Goal: Check status

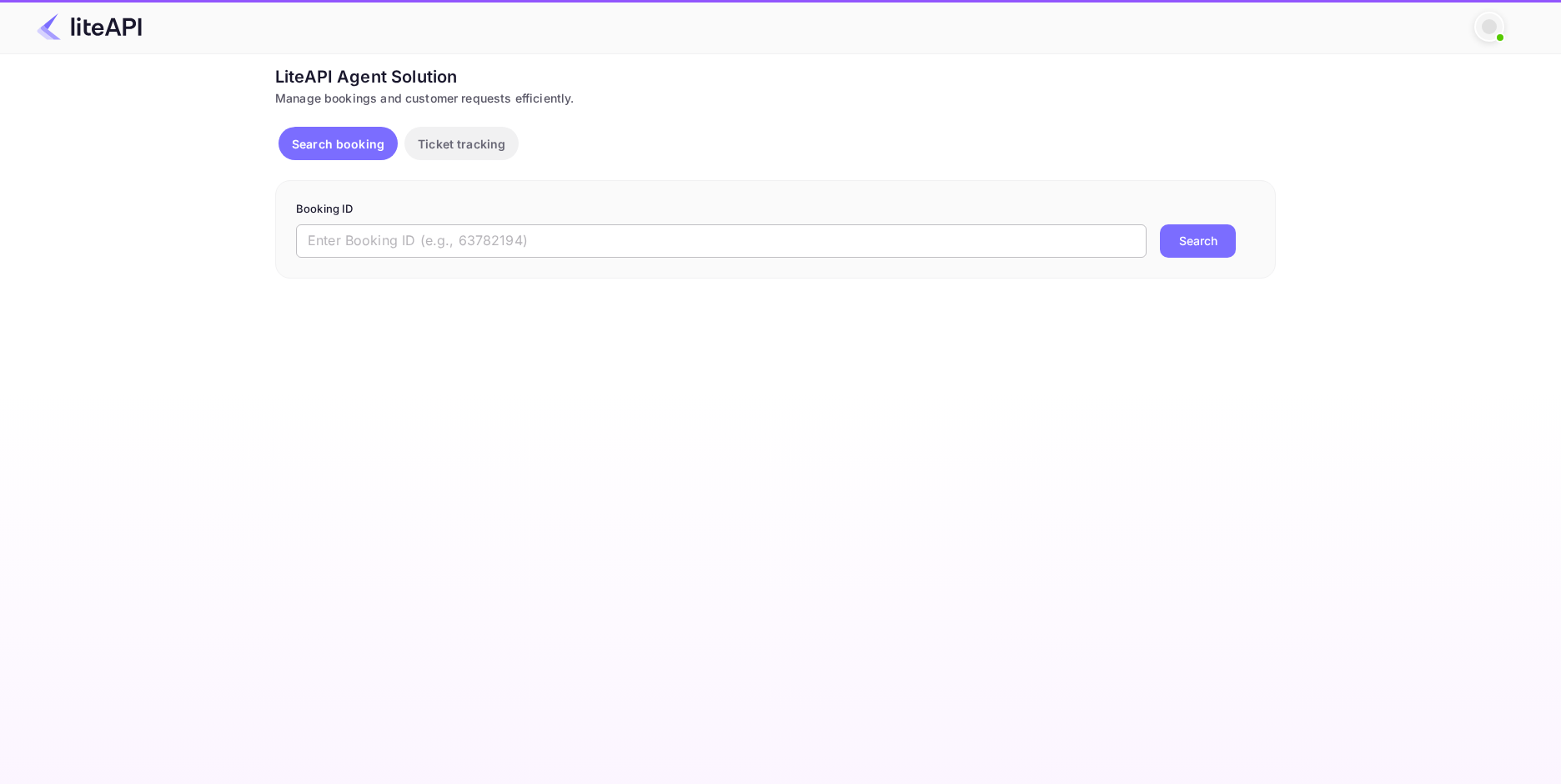
click at [540, 248] on input "text" at bounding box center [721, 240] width 851 height 33
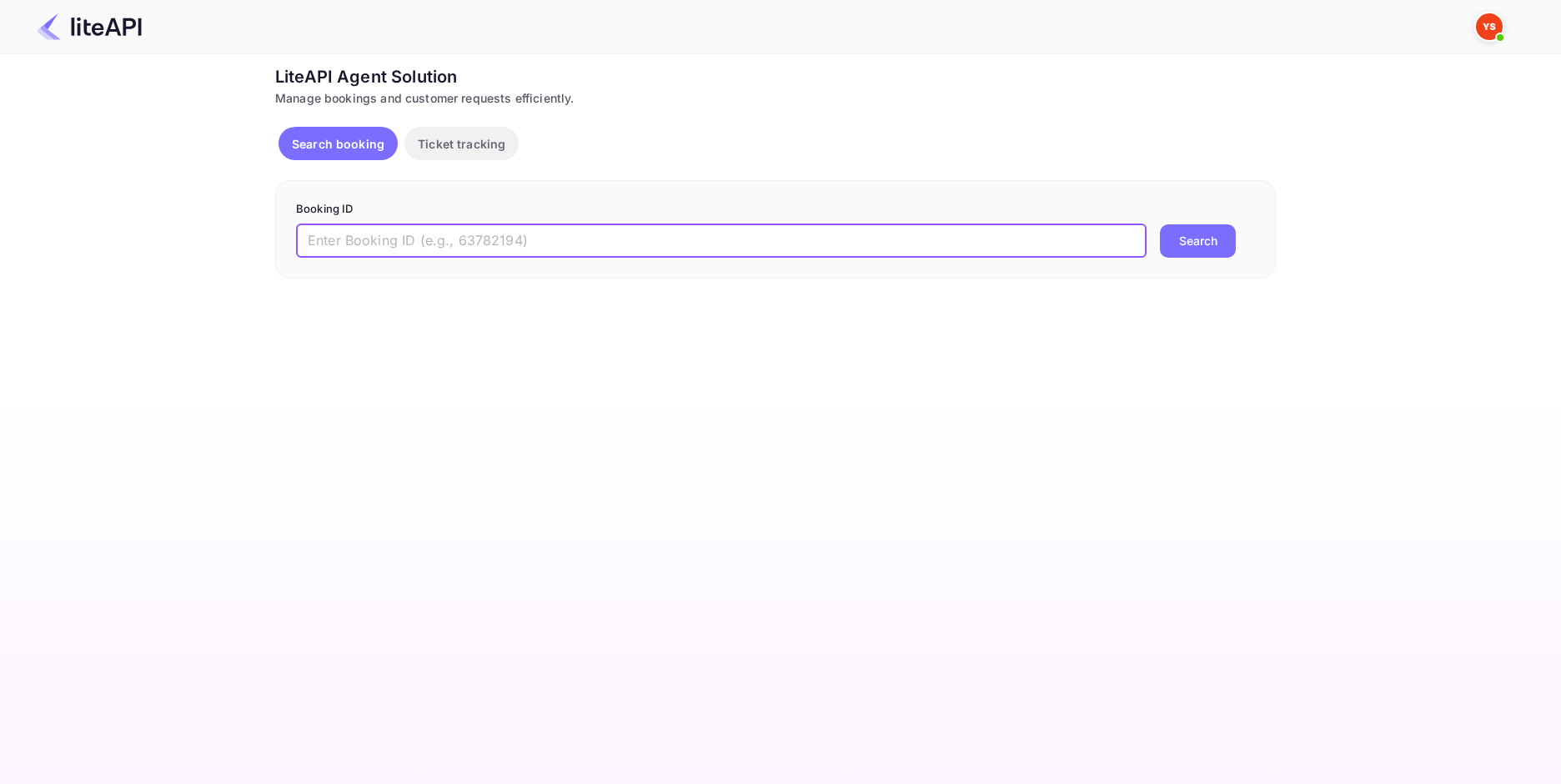
paste input "9025552"
type input "9025552"
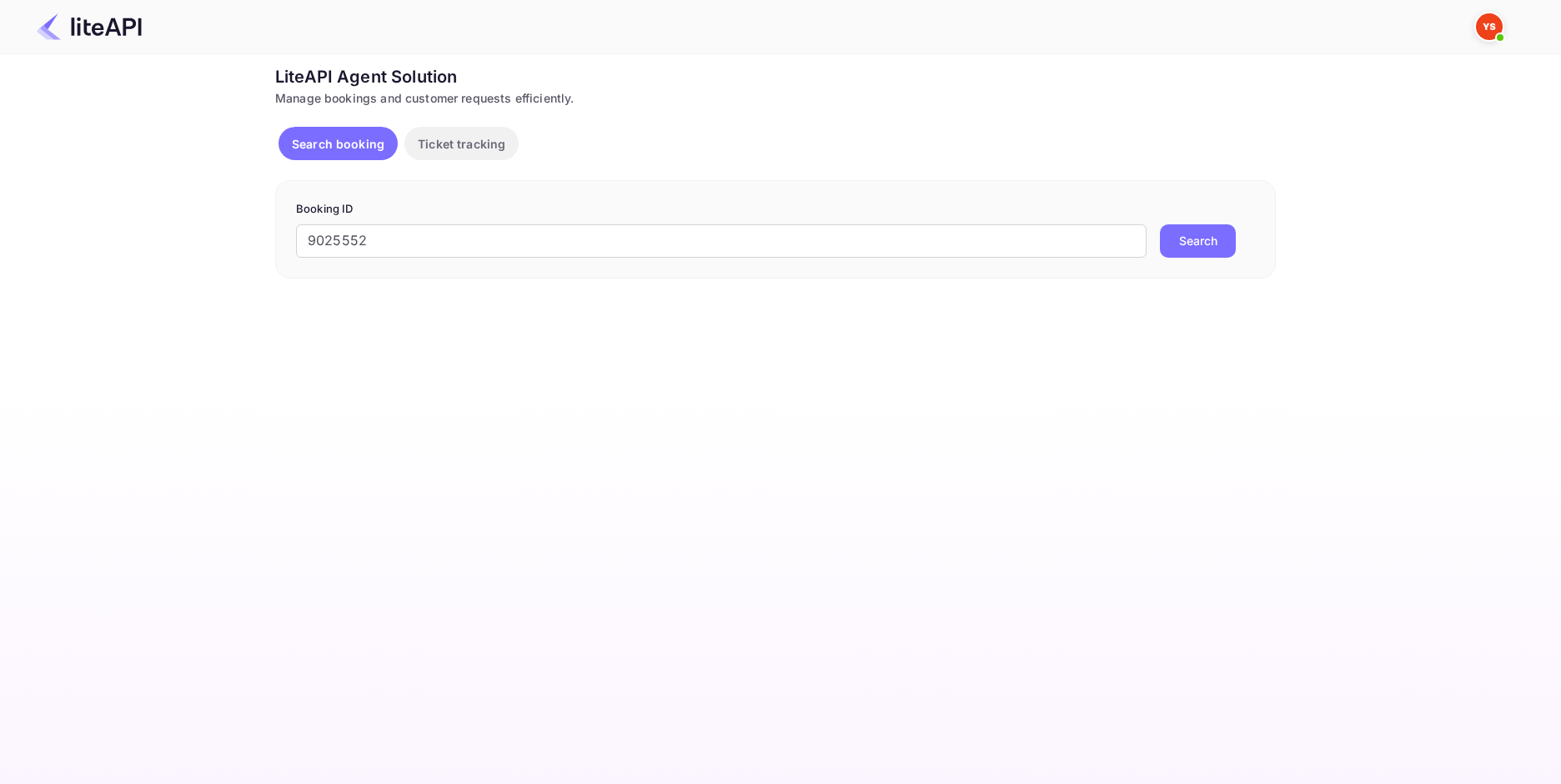
click at [1185, 231] on button "Search" at bounding box center [1197, 240] width 76 height 33
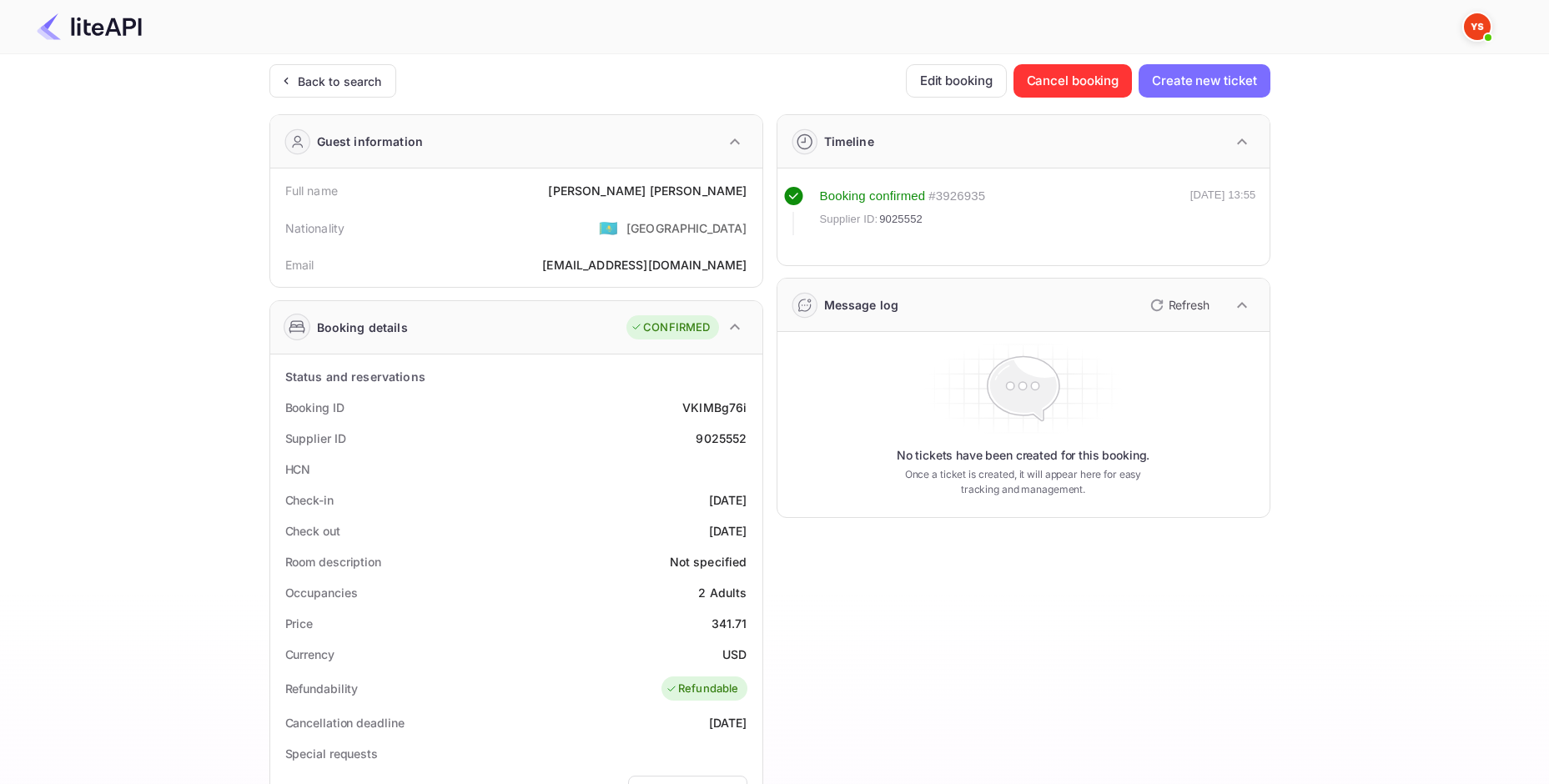
click at [696, 188] on div "[PERSON_NAME]" at bounding box center [647, 190] width 198 height 17
copy div "[PERSON_NAME]"
click at [677, 192] on div "[PERSON_NAME]" at bounding box center [647, 190] width 198 height 17
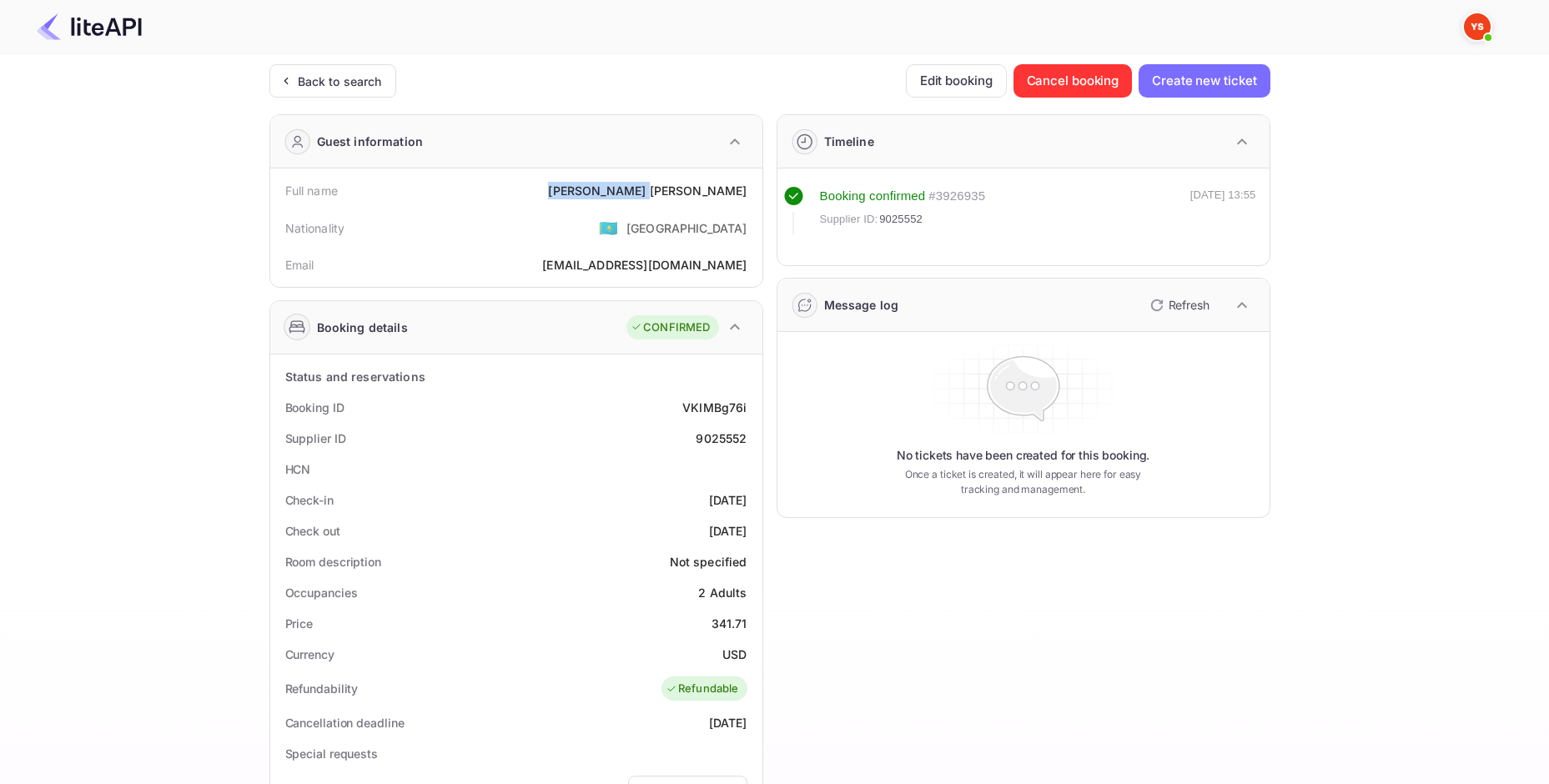
click at [677, 192] on div "[PERSON_NAME]" at bounding box center [647, 190] width 198 height 17
copy div "[PERSON_NAME]"
click at [729, 613] on div "Price 341.71" at bounding box center [516, 623] width 479 height 31
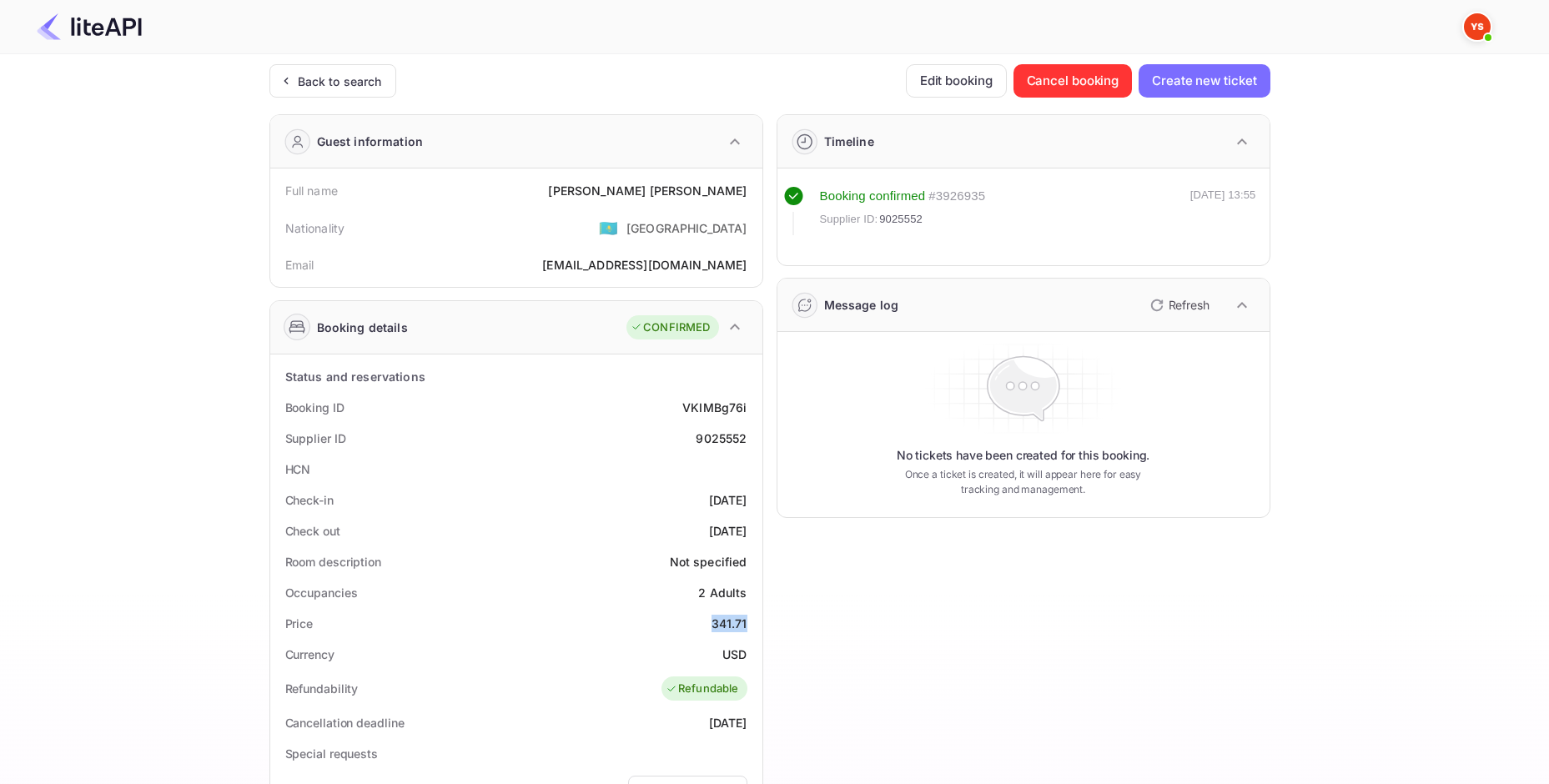
copy div "341.71"
click at [738, 660] on div "USD" at bounding box center [734, 653] width 24 height 17
copy div "USD"
